Goal: Navigation & Orientation: Go to known website

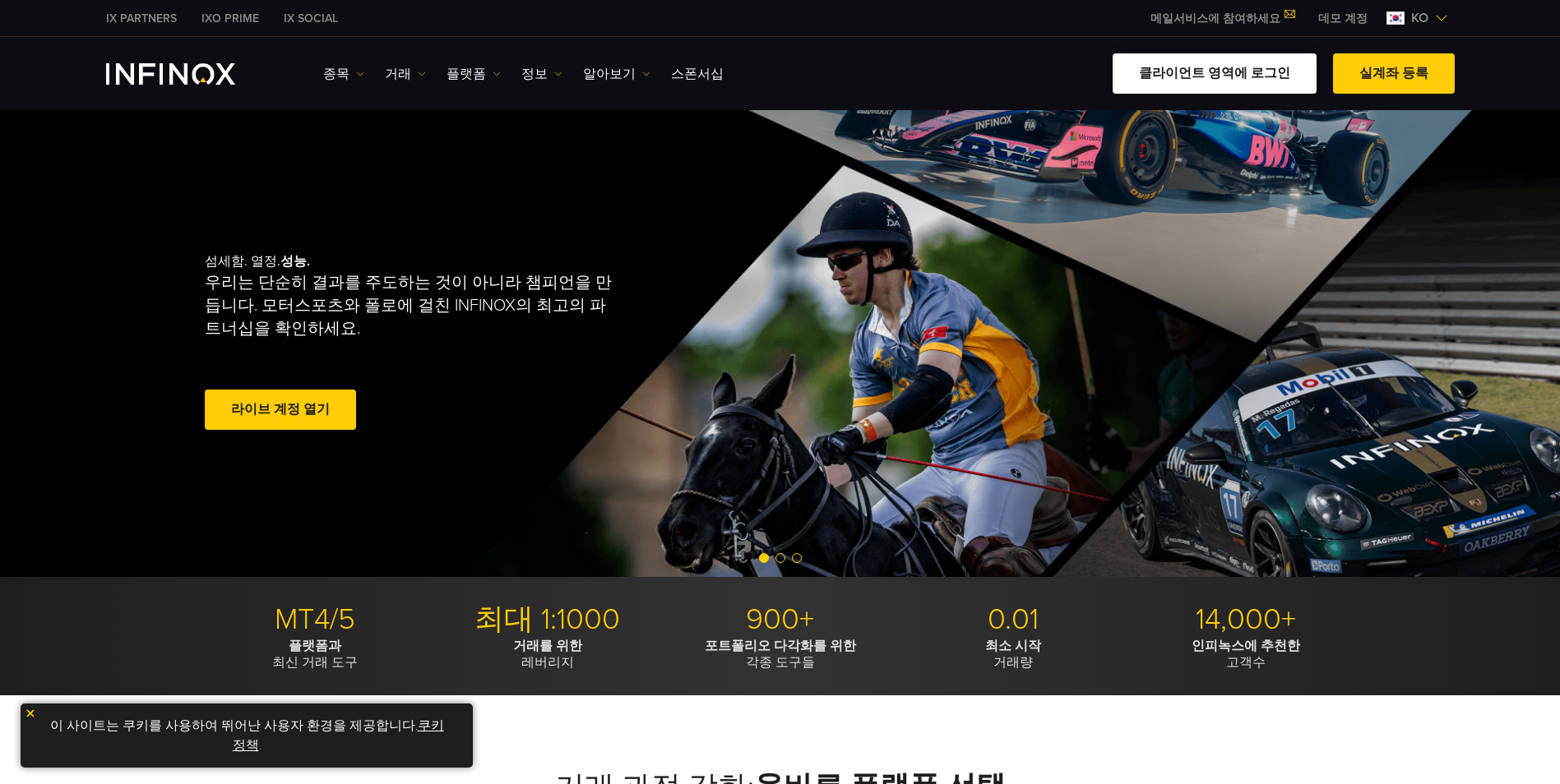
drag, startPoint x: 0, startPoint y: 0, endPoint x: 1231, endPoint y: 71, distance: 1233.0
click at [1231, 71] on link "클라이언트 영역에 로그인" at bounding box center [1215, 73] width 204 height 40
click at [1225, 68] on link "클라이언트 영역에 로그인" at bounding box center [1215, 73] width 204 height 40
click at [1259, 59] on link "클라이언트 영역에 로그인" at bounding box center [1215, 73] width 204 height 40
click at [1264, 86] on link "클라이언트 영역에 로그인" at bounding box center [1215, 73] width 204 height 40
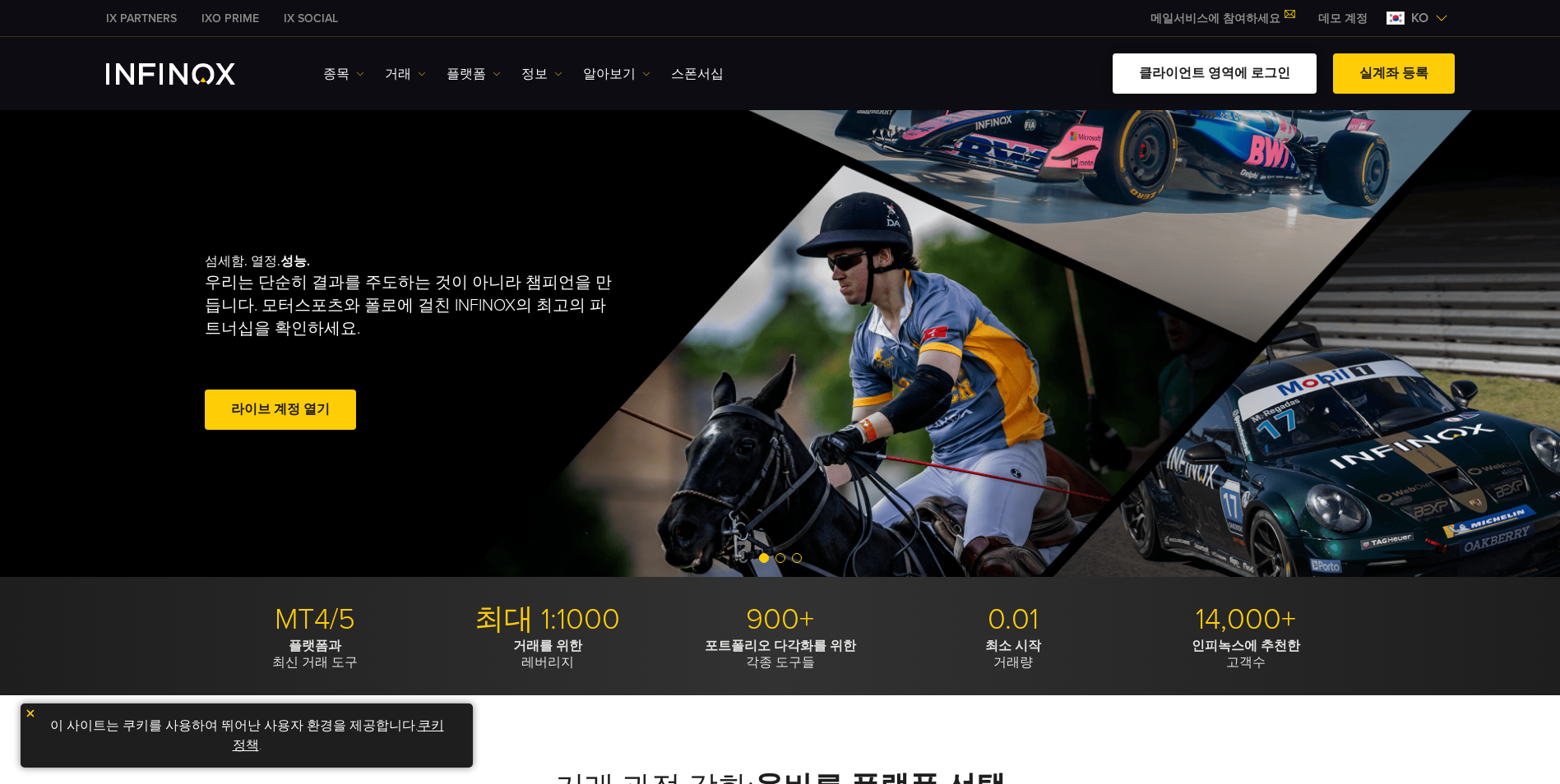
click at [1263, 85] on link "클라이언트 영역에 로그인" at bounding box center [1215, 73] width 204 height 40
